Goal: Information Seeking & Learning: Learn about a topic

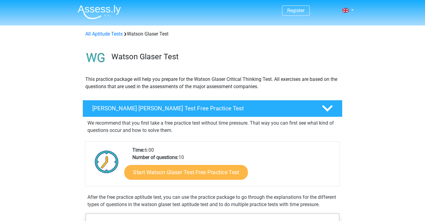
click at [172, 173] on link "Start Watson Glaser Test Free Practice Test" at bounding box center [187, 172] width 124 height 15
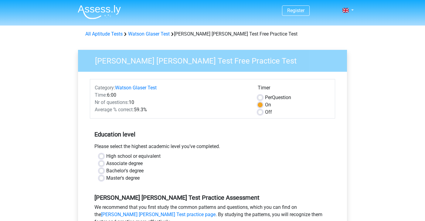
click at [137, 171] on label "Bachelor's degree" at bounding box center [124, 170] width 37 height 7
click at [104, 171] on input "Bachelor's degree" at bounding box center [101, 170] width 5 height 6
radio input "true"
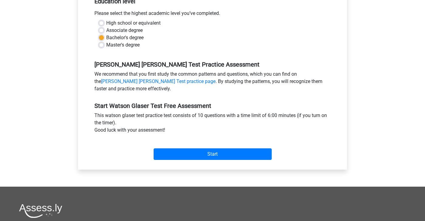
scroll to position [140, 0]
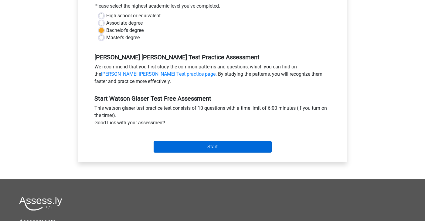
click at [185, 147] on input "Start" at bounding box center [213, 147] width 118 height 12
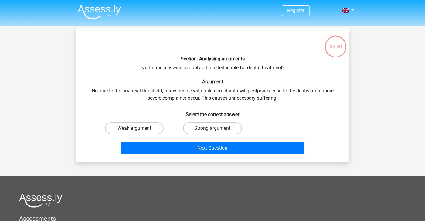
click at [152, 127] on label "Weak argument" at bounding box center [134, 128] width 59 height 12
click at [139, 128] on input "Weak argument" at bounding box center [137, 130] width 4 height 4
radio input "true"
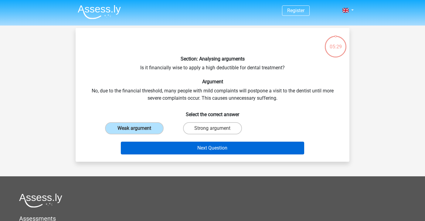
click at [156, 148] on button "Next Question" at bounding box center [213, 148] width 184 height 13
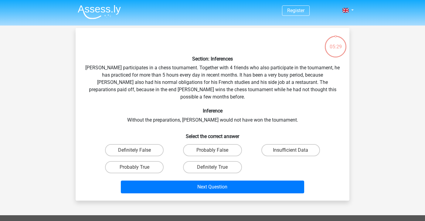
scroll to position [28, 0]
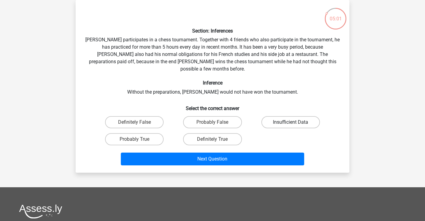
click at [275, 119] on label "Insufficient Data" at bounding box center [291, 122] width 59 height 12
click at [291, 122] on input "Insufficient Data" at bounding box center [293, 124] width 4 height 4
radio input "true"
click at [220, 116] on label "Probably False" at bounding box center [212, 122] width 59 height 12
click at [217, 122] on input "Probably False" at bounding box center [215, 124] width 4 height 4
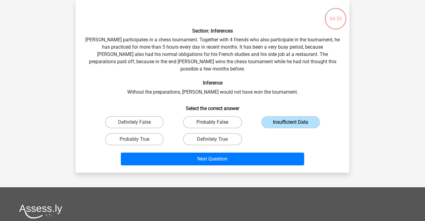
radio input "true"
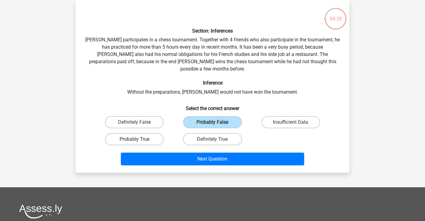
click at [158, 133] on label "Probably True" at bounding box center [134, 139] width 59 height 12
click at [139, 139] on input "Probably True" at bounding box center [137, 141] width 4 height 4
radio input "true"
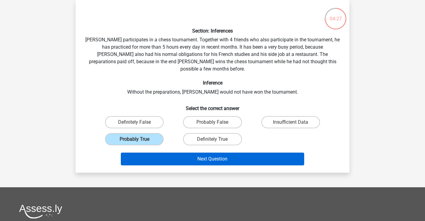
click at [183, 152] on button "Next Question" at bounding box center [213, 158] width 184 height 13
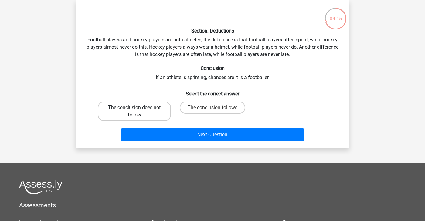
click at [154, 118] on label "The conclusion does not follow" at bounding box center [134, 110] width 73 height 19
click at [139, 111] on input "The conclusion does not follow" at bounding box center [137, 110] width 4 height 4
radio input "true"
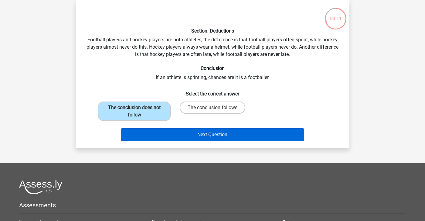
click at [169, 134] on button "Next Question" at bounding box center [213, 134] width 184 height 13
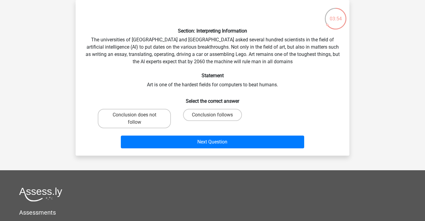
click at [181, 128] on div "Conclusion follows" at bounding box center [212, 118] width 78 height 24
click at [204, 113] on label "Conclusion follows" at bounding box center [212, 115] width 59 height 12
click at [213, 115] on input "Conclusion follows" at bounding box center [215, 117] width 4 height 4
radio input "true"
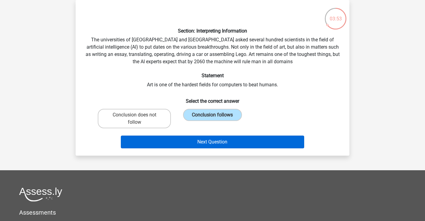
click at [193, 139] on button "Next Question" at bounding box center [213, 141] width 184 height 13
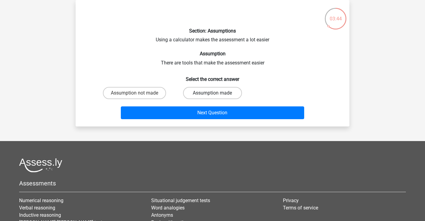
click at [201, 94] on label "Assumption made" at bounding box center [212, 93] width 59 height 12
click at [213, 94] on input "Assumption made" at bounding box center [215, 95] width 4 height 4
radio input "true"
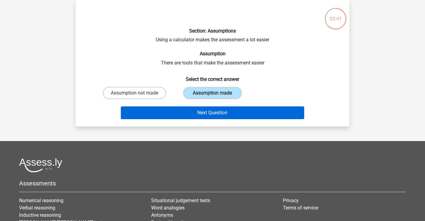
click at [192, 113] on button "Next Question" at bounding box center [213, 112] width 184 height 13
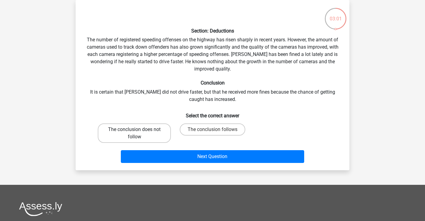
click at [131, 128] on label "The conclusion does not follow" at bounding box center [134, 132] width 73 height 19
click at [135, 129] on input "The conclusion does not follow" at bounding box center [137, 131] width 4 height 4
radio input "true"
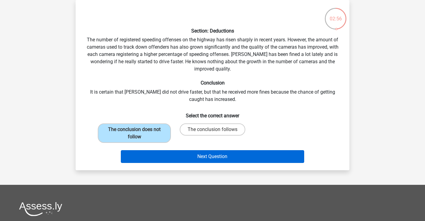
click at [149, 157] on button "Next Question" at bounding box center [213, 156] width 184 height 13
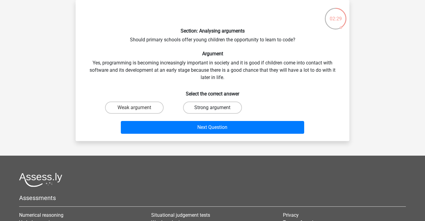
click at [204, 106] on label "Strong argument" at bounding box center [212, 107] width 59 height 12
click at [213, 108] on input "Strong argument" at bounding box center [215, 110] width 4 height 4
radio input "true"
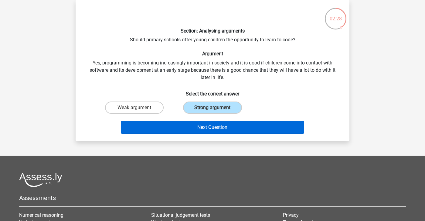
click at [214, 127] on button "Next Question" at bounding box center [213, 127] width 184 height 13
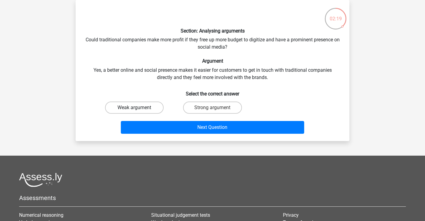
click at [143, 108] on label "Weak argument" at bounding box center [134, 107] width 59 height 12
click at [139, 108] on input "Weak argument" at bounding box center [137, 110] width 4 height 4
radio input "true"
click at [205, 109] on label "Strong argument" at bounding box center [212, 107] width 59 height 12
click at [213, 109] on input "Strong argument" at bounding box center [215, 110] width 4 height 4
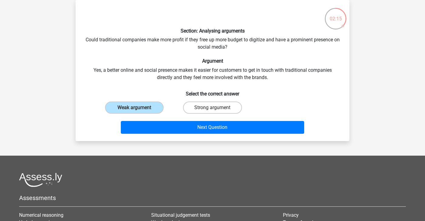
radio input "true"
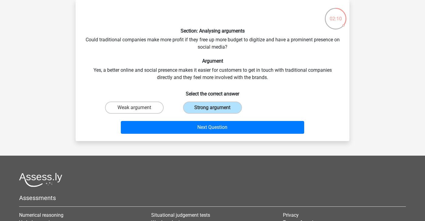
click at [136, 108] on input "Weak argument" at bounding box center [137, 110] width 4 height 4
radio input "true"
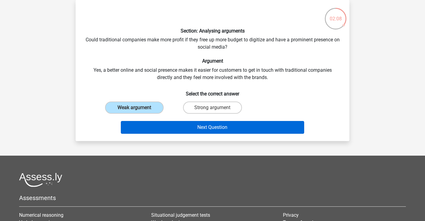
click at [165, 125] on button "Next Question" at bounding box center [213, 127] width 184 height 13
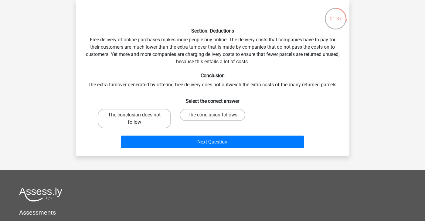
click at [150, 116] on label "The conclusion does not follow" at bounding box center [134, 118] width 73 height 19
click at [139, 116] on input "The conclusion does not follow" at bounding box center [137, 117] width 4 height 4
radio input "true"
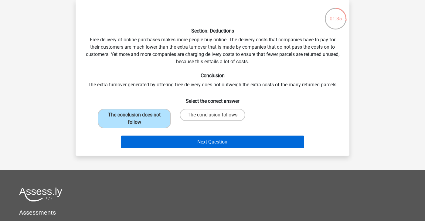
click at [185, 146] on button "Next Question" at bounding box center [213, 141] width 184 height 13
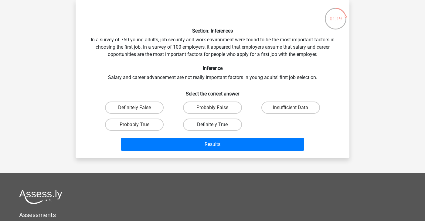
click at [197, 123] on label "Definitely True" at bounding box center [212, 124] width 59 height 12
click at [213, 125] on input "Definitely True" at bounding box center [215, 127] width 4 height 4
radio input "true"
click at [153, 111] on label "Definitely False" at bounding box center [134, 107] width 59 height 12
click at [139, 111] on input "Definitely False" at bounding box center [137, 110] width 4 height 4
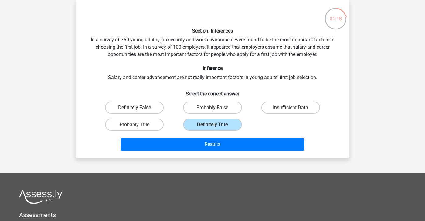
radio input "true"
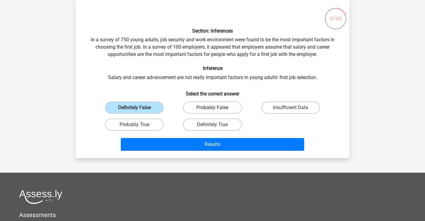
click at [193, 108] on label "Probably False" at bounding box center [212, 107] width 59 height 12
click at [213, 108] on input "Probably False" at bounding box center [215, 110] width 4 height 4
radio input "true"
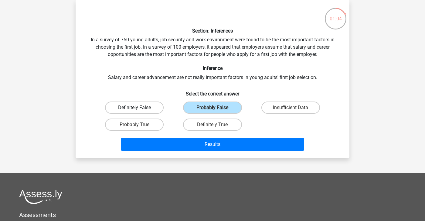
click at [153, 110] on label "Definitely False" at bounding box center [134, 107] width 59 height 12
click at [139, 110] on input "Definitely False" at bounding box center [137, 110] width 4 height 4
radio input "true"
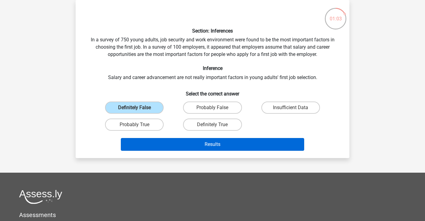
click at [186, 141] on button "Results" at bounding box center [213, 144] width 184 height 13
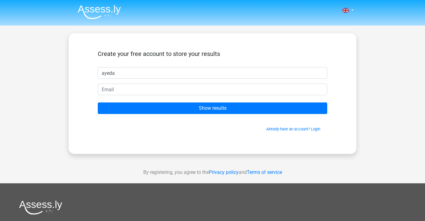
type input "ayeda"
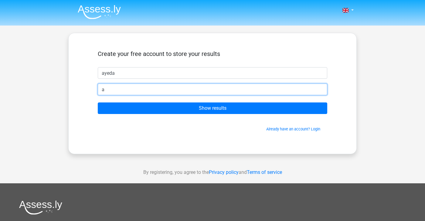
type input "[EMAIL_ADDRESS][DOMAIN_NAME]"
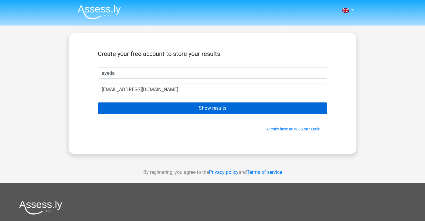
click at [177, 106] on input "Show results" at bounding box center [213, 108] width 230 height 12
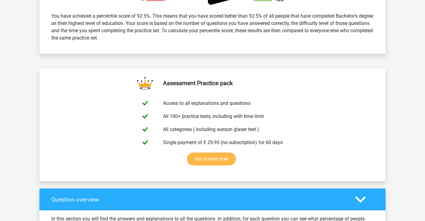
scroll to position [82, 0]
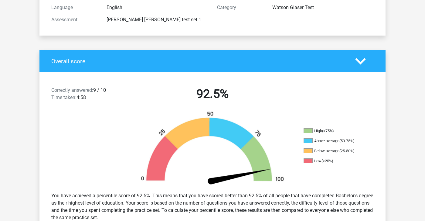
click at [189, 54] on div "Overall score" at bounding box center [212, 61] width 346 height 22
click at [189, 68] on div "Overall score" at bounding box center [212, 61] width 346 height 22
click at [358, 67] on div "Overall score" at bounding box center [212, 61] width 346 height 22
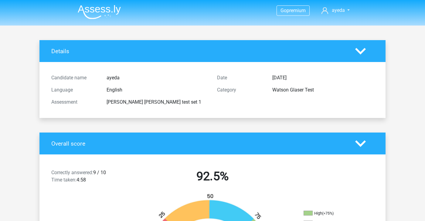
scroll to position [0, 0]
click at [368, 52] on div at bounding box center [365, 51] width 28 height 11
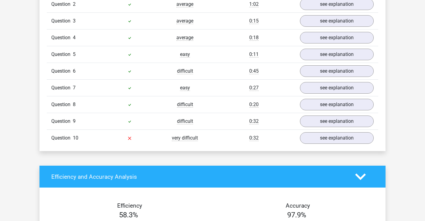
scroll to position [587, 0]
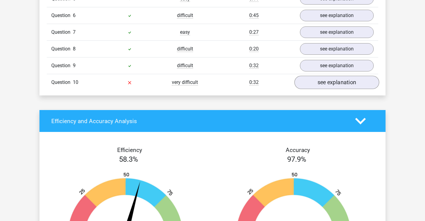
click at [320, 87] on link "see explanation" at bounding box center [337, 82] width 85 height 13
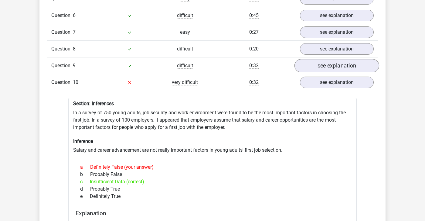
click at [316, 70] on link "see explanation" at bounding box center [337, 65] width 85 height 13
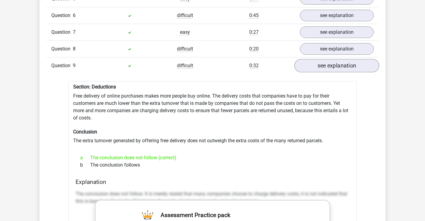
click at [315, 68] on link "see explanation" at bounding box center [337, 65] width 85 height 13
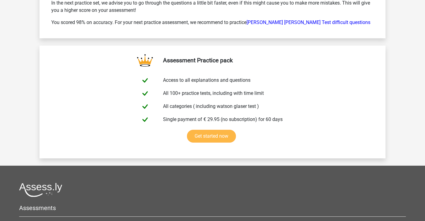
scroll to position [1412, 0]
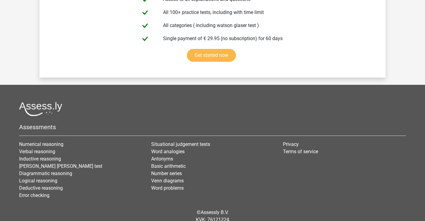
click at [187, 62] on link "Get started now" at bounding box center [211, 55] width 49 height 13
